Goal: Task Accomplishment & Management: Manage account settings

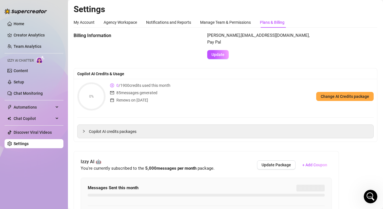
click at [22, 145] on link "Settings" at bounding box center [21, 144] width 15 height 5
click at [25, 145] on link "Settings" at bounding box center [21, 144] width 15 height 5
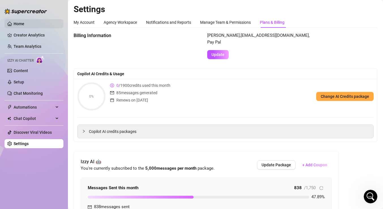
click at [20, 23] on link "Home" at bounding box center [19, 24] width 11 height 5
